Goal: Check status

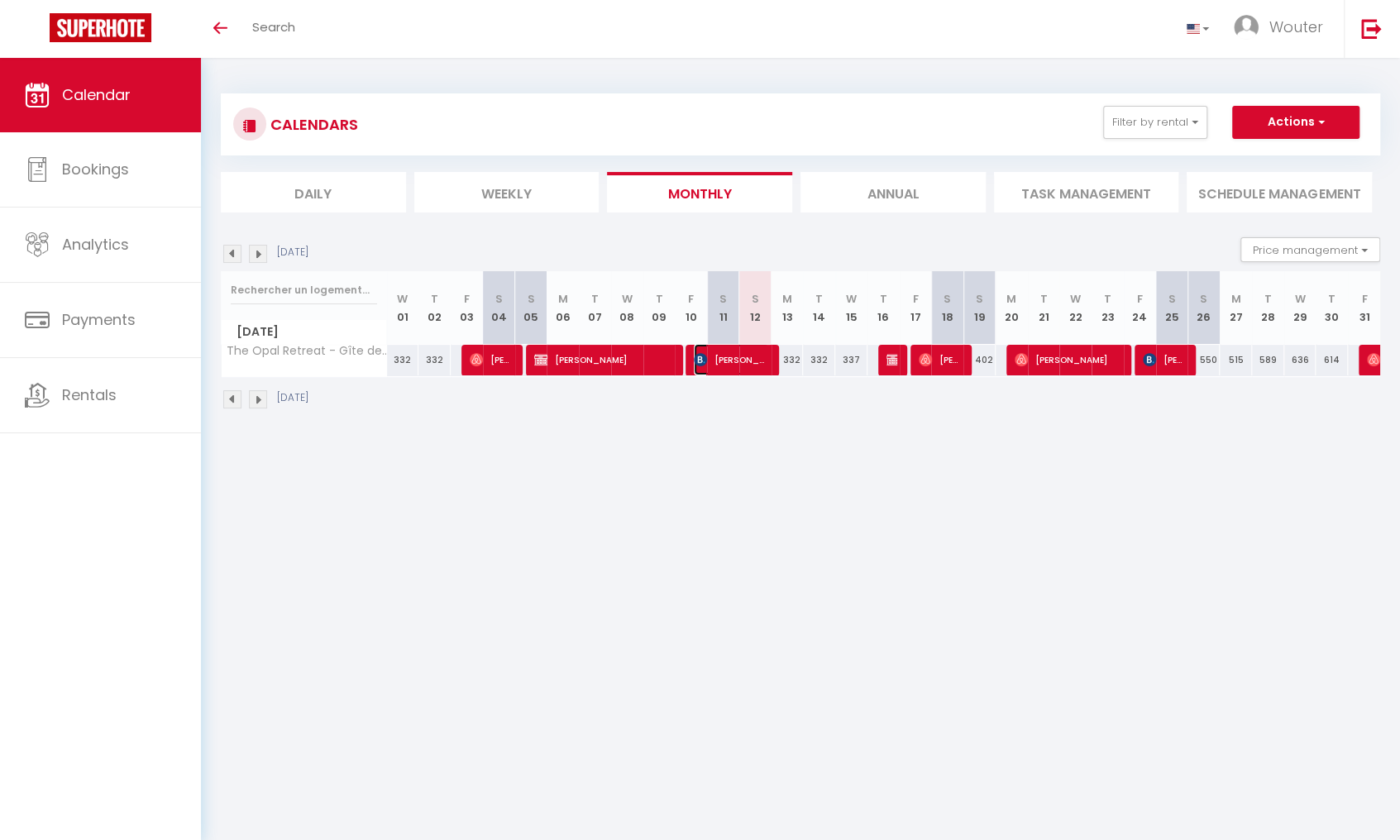
click at [760, 363] on span "[PERSON_NAME]" at bounding box center [731, 360] width 76 height 32
select select "OK"
select select "KO"
select select "1"
select select "0"
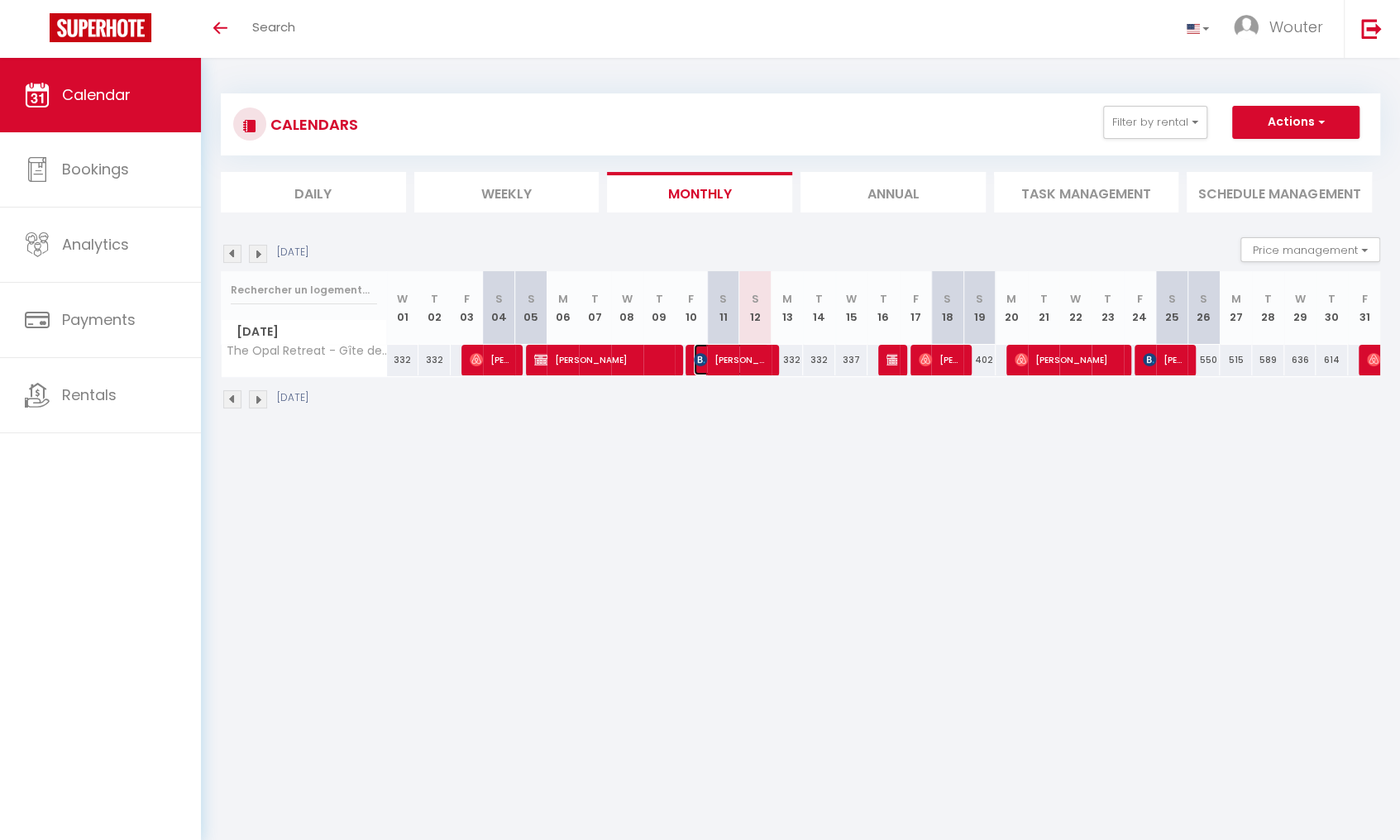
select select "1"
select select
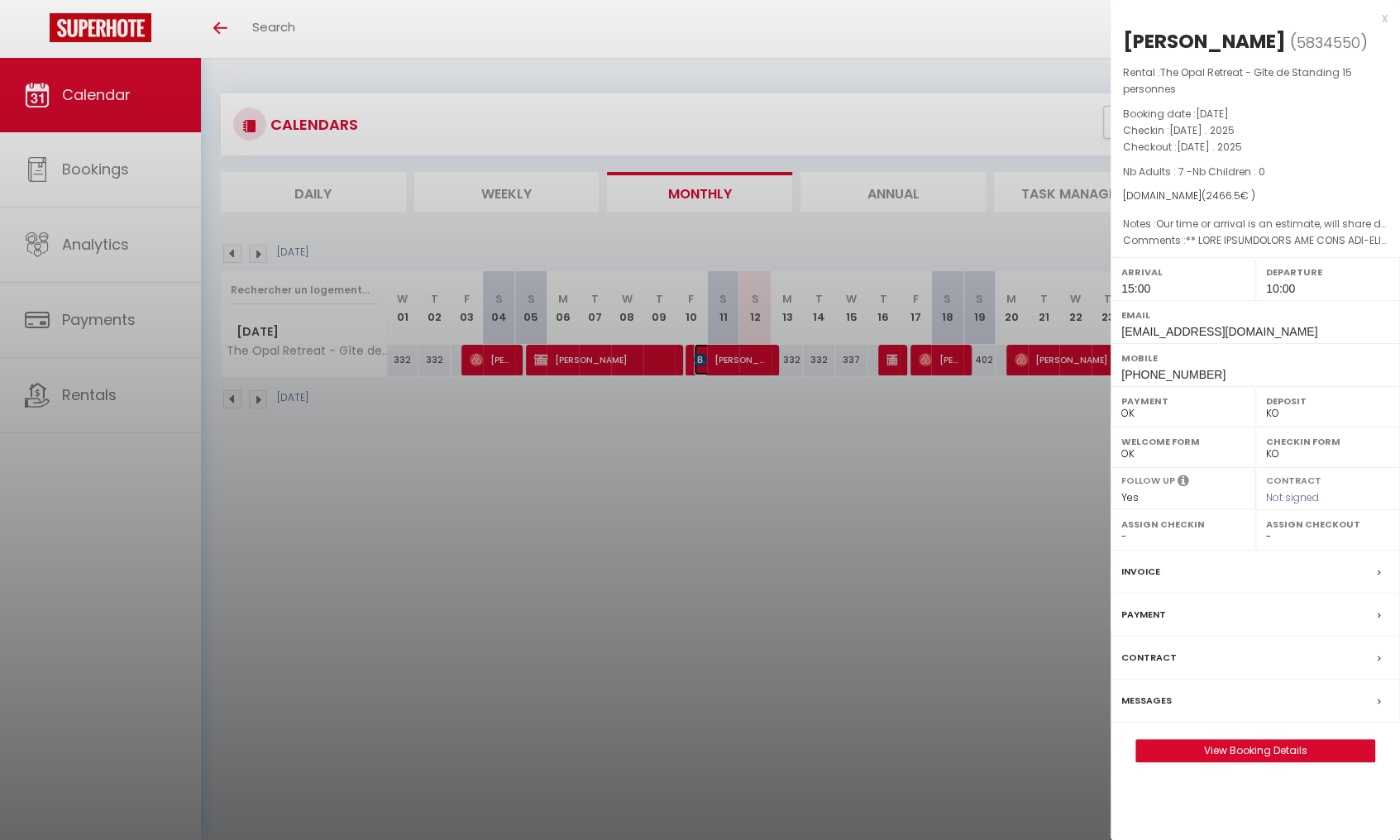
select select "30926"
select select "41812"
click at [896, 361] on div at bounding box center [700, 420] width 1400 height 840
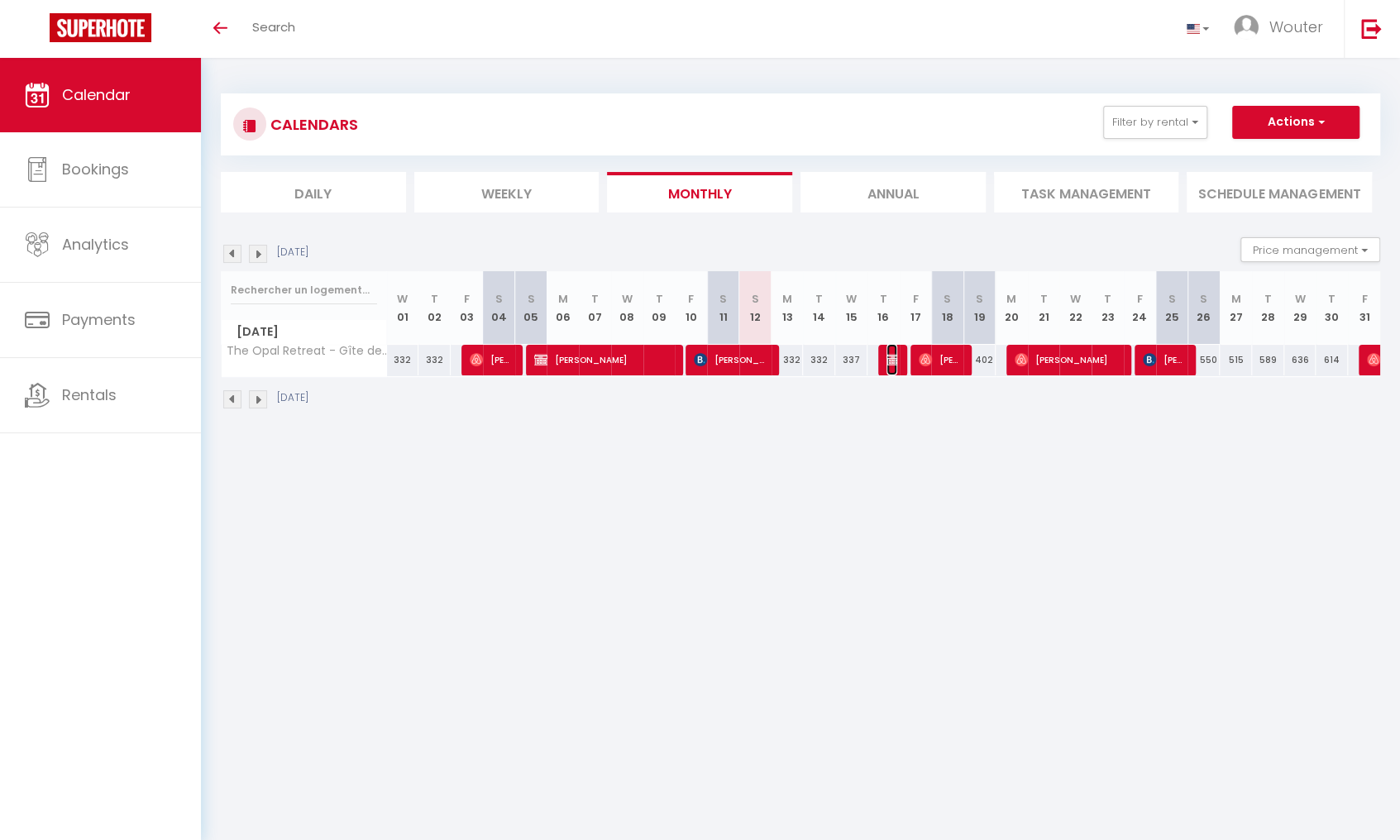
click at [893, 358] on img at bounding box center [893, 360] width 13 height 13
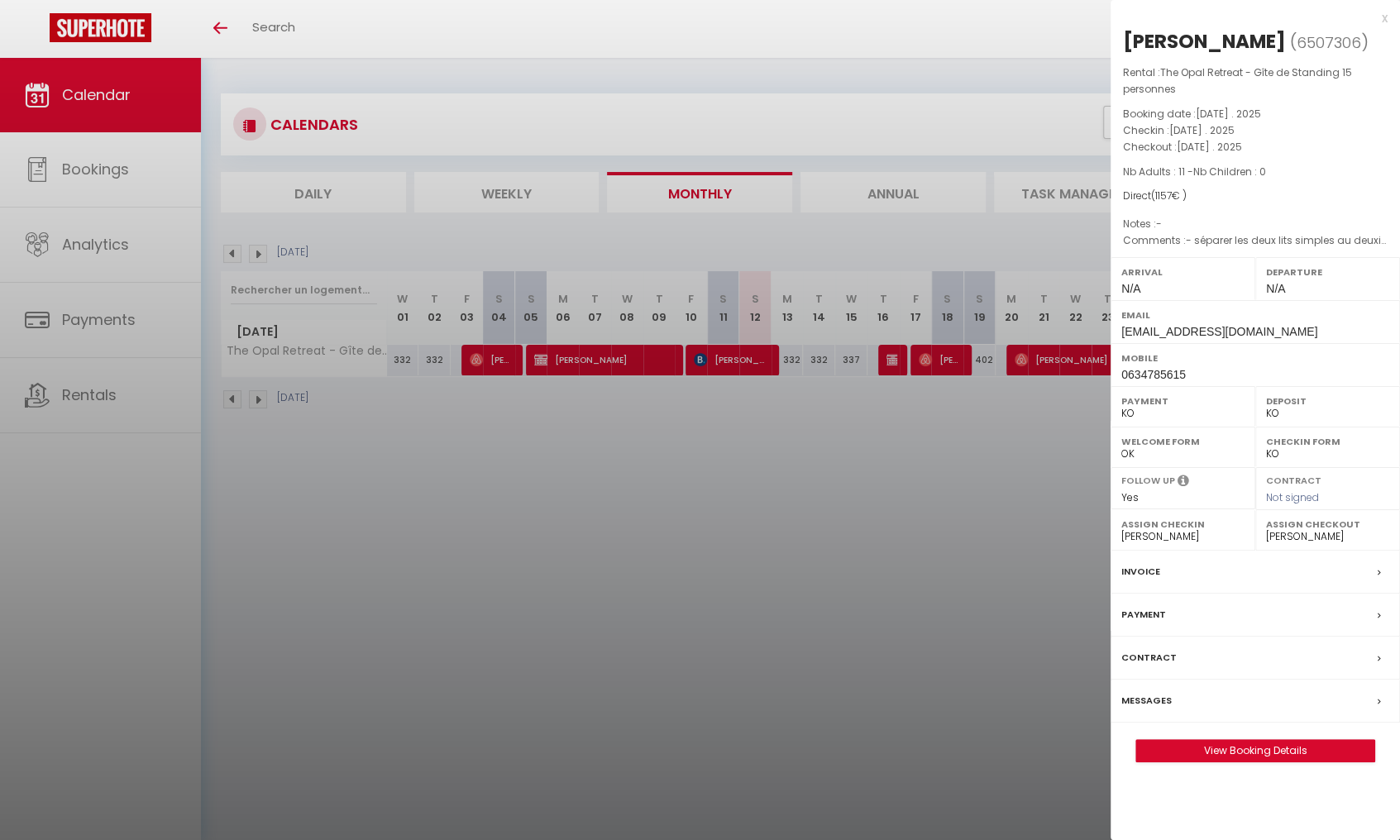
click at [959, 360] on div at bounding box center [700, 420] width 1400 height 840
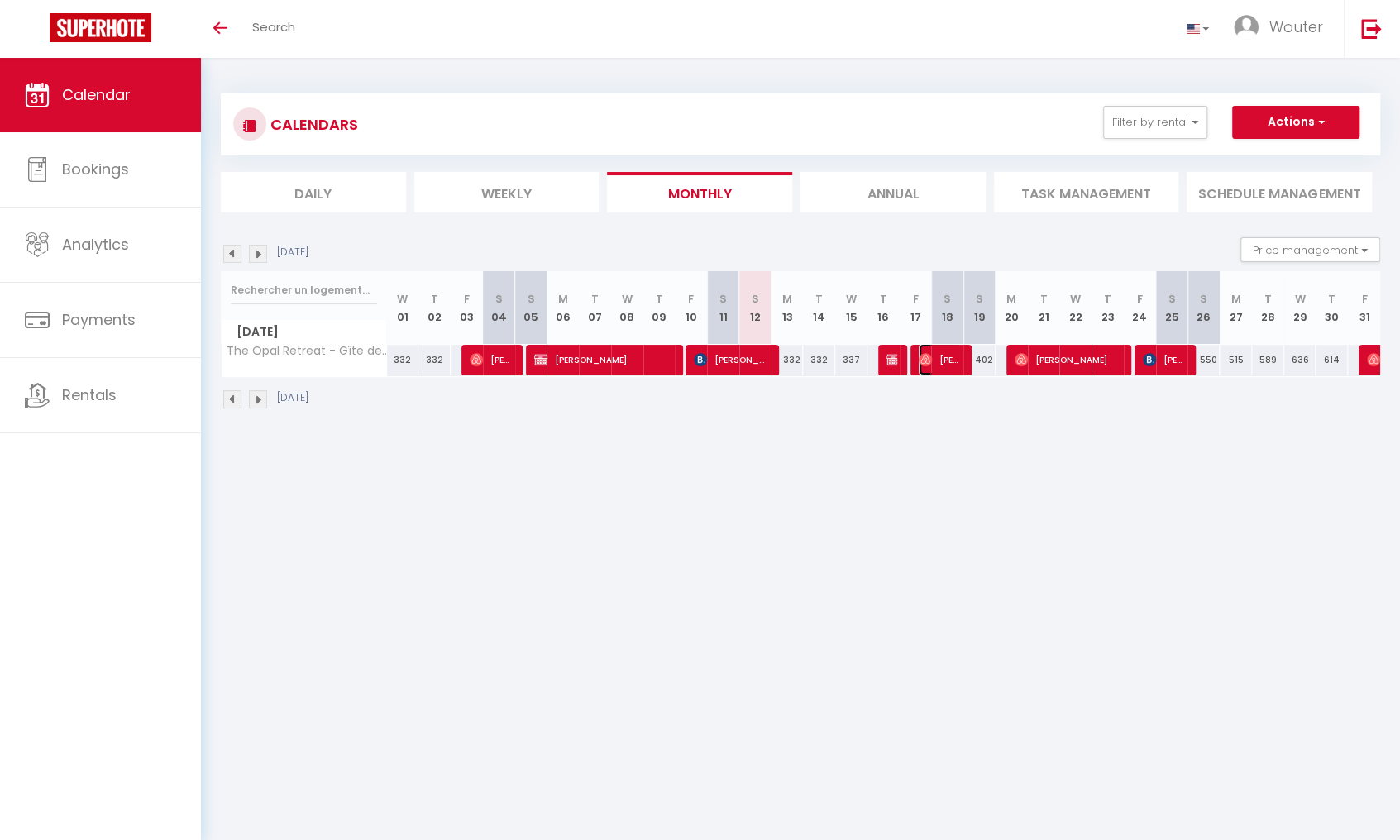
click at [946, 360] on span "[PERSON_NAME]" at bounding box center [940, 360] width 43 height 32
select select "OK"
select select "1"
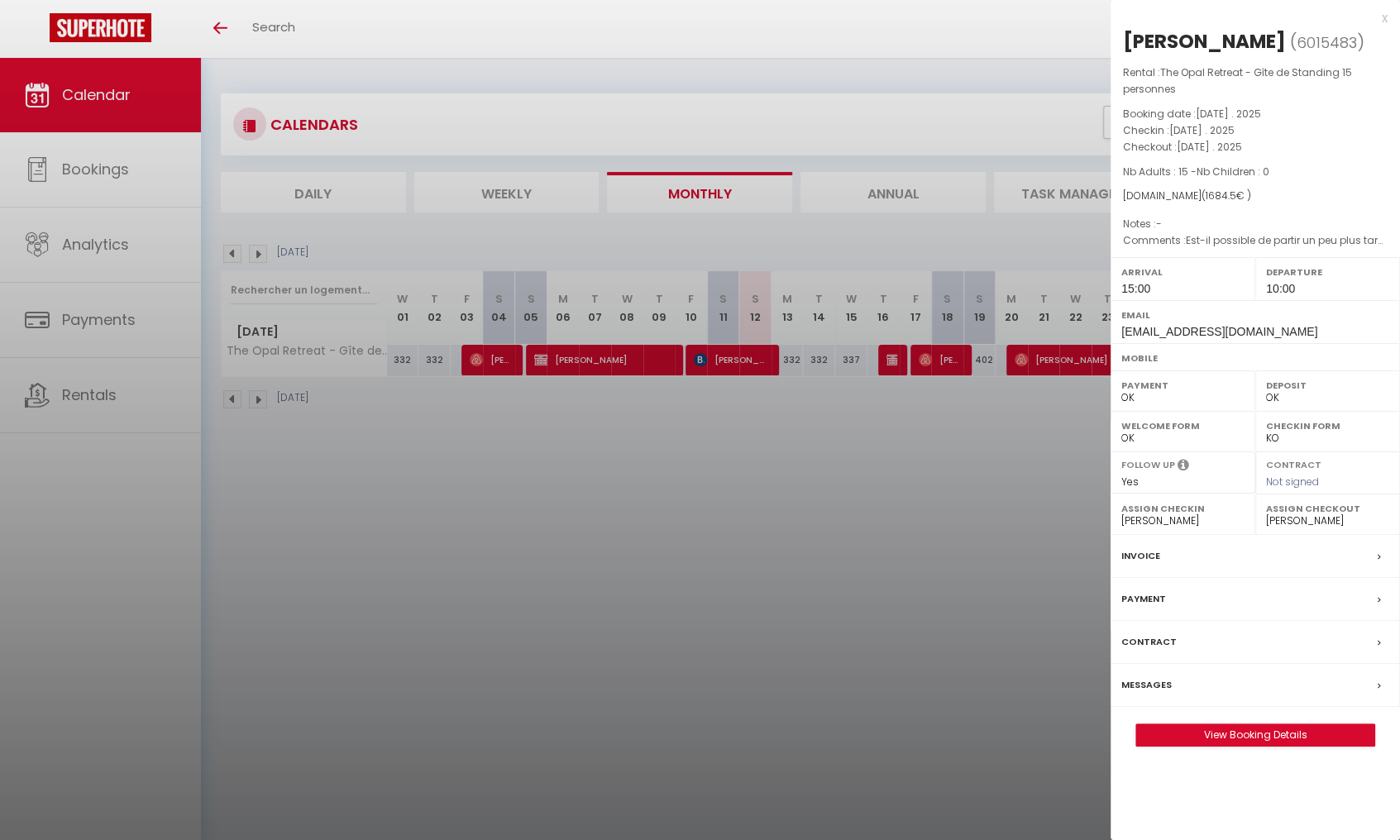
click at [1033, 365] on div at bounding box center [700, 420] width 1400 height 840
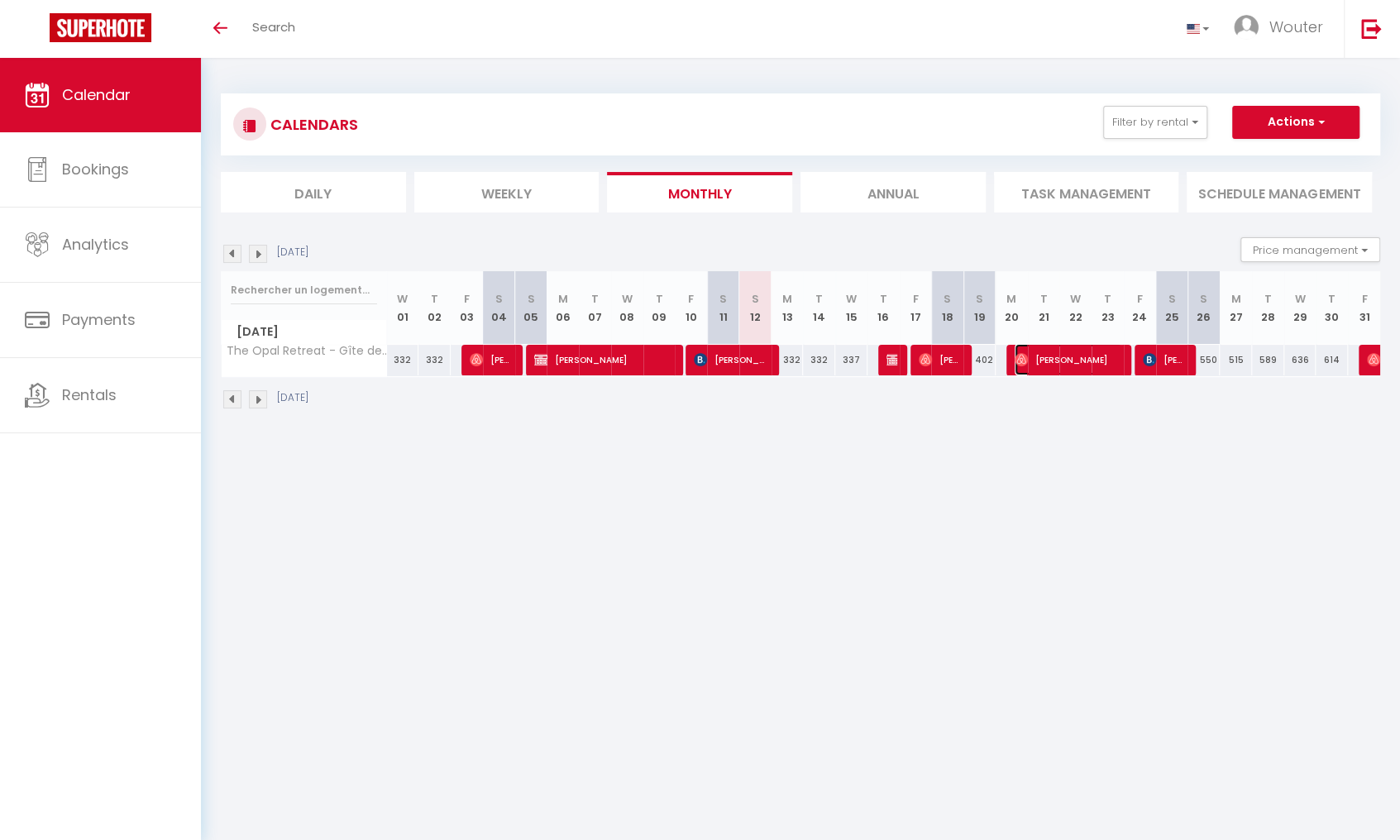
click at [1107, 363] on span "[PERSON_NAME]" at bounding box center [1068, 360] width 107 height 32
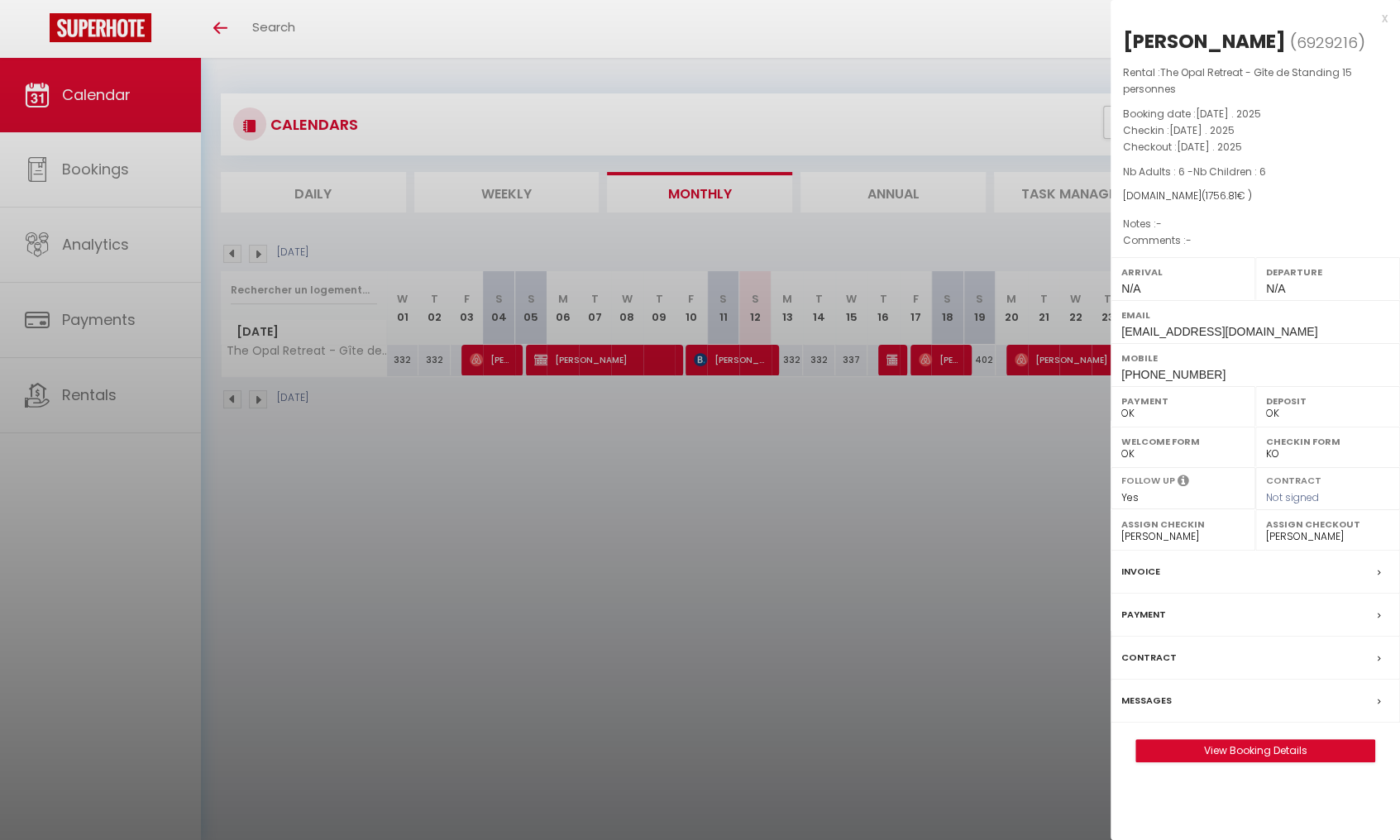
click at [1077, 394] on div at bounding box center [700, 420] width 1400 height 840
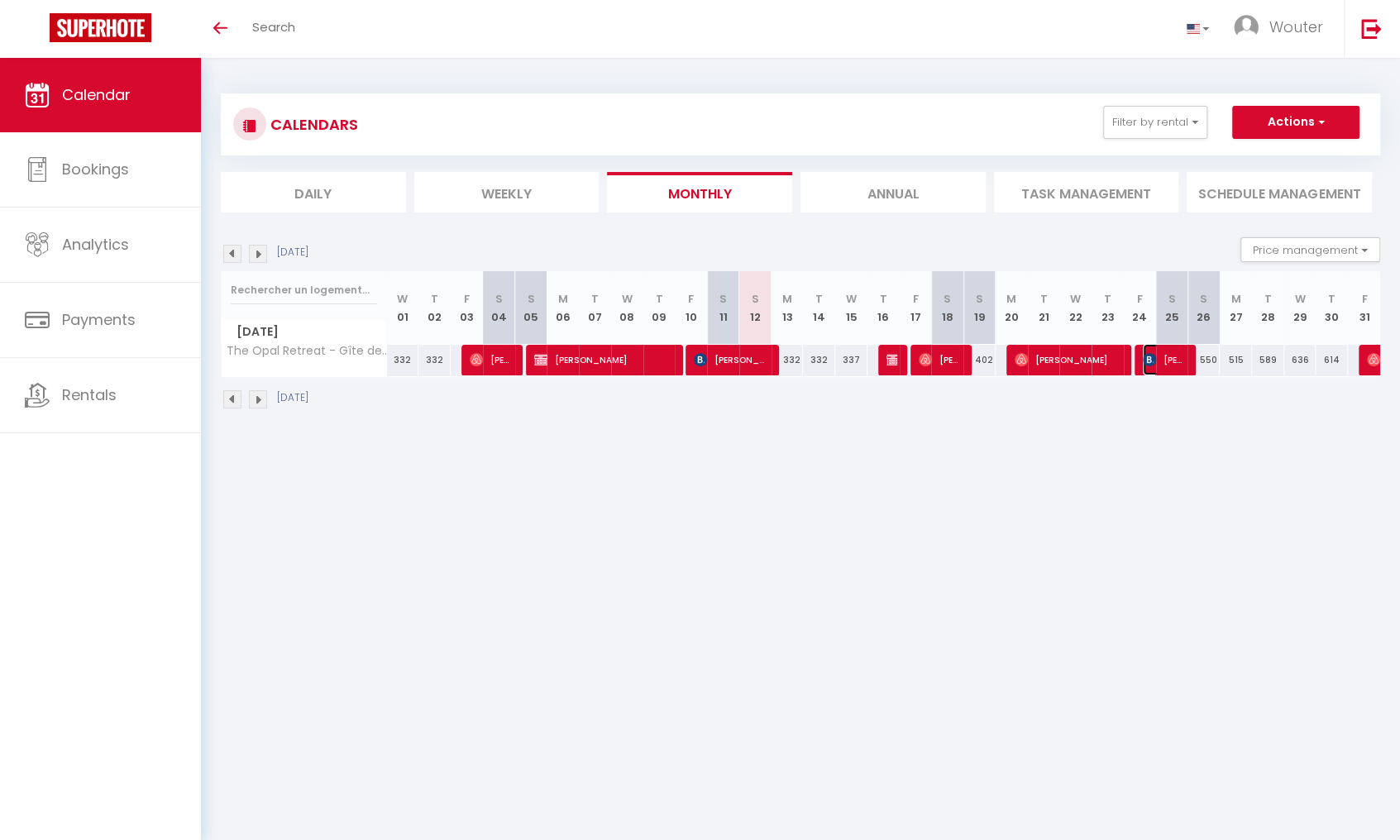
click at [1159, 360] on span "[PERSON_NAME]" at bounding box center [1164, 360] width 43 height 32
select select "KO"
select select
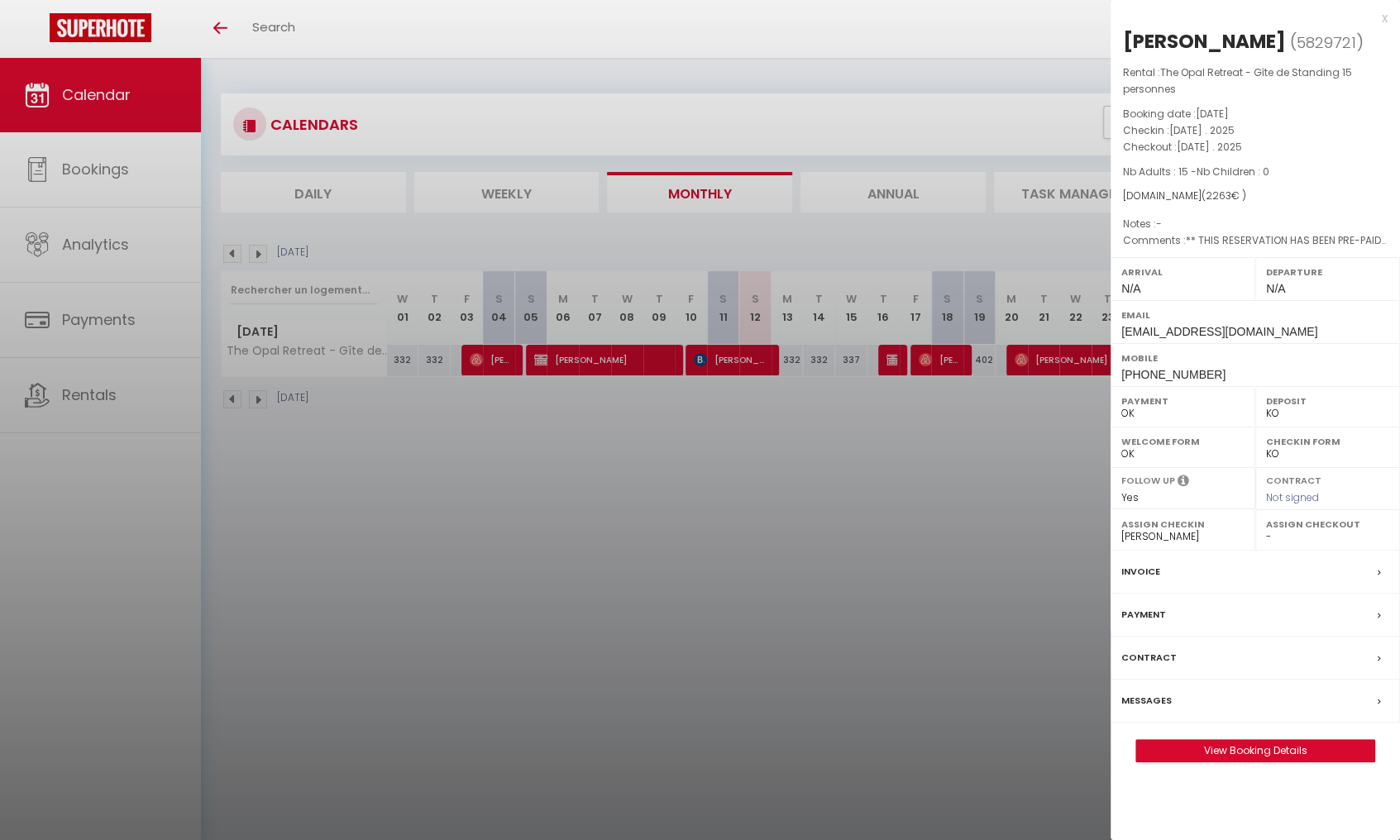
click at [1065, 393] on div at bounding box center [700, 420] width 1400 height 840
